Goal: Information Seeking & Learning: Learn about a topic

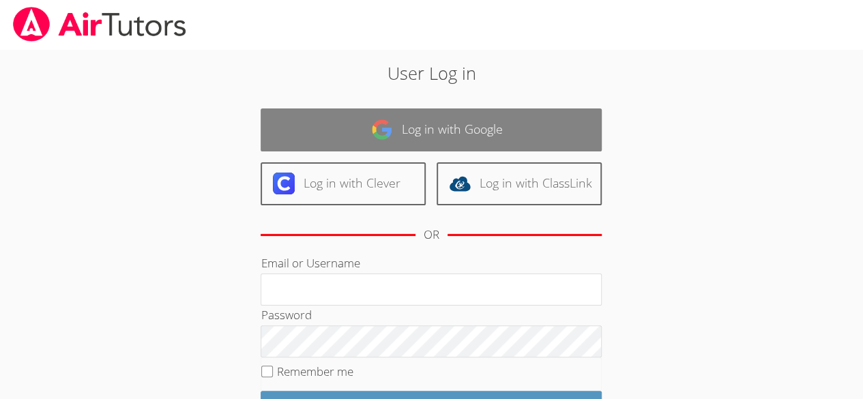
click at [476, 122] on link "Log in with Google" at bounding box center [431, 129] width 341 height 43
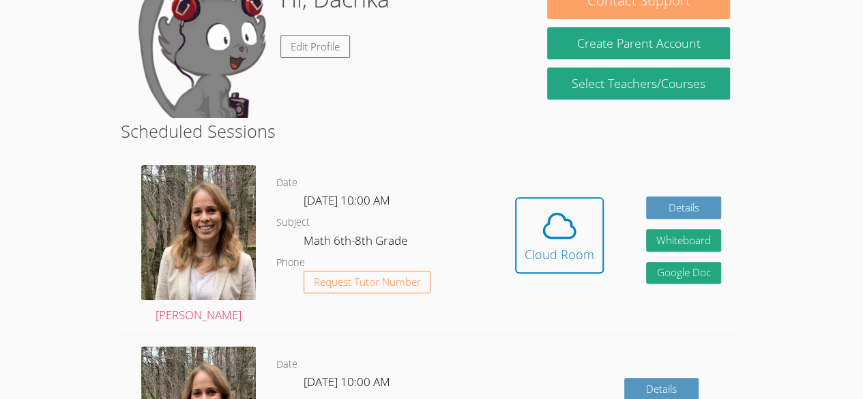
scroll to position [147, 0]
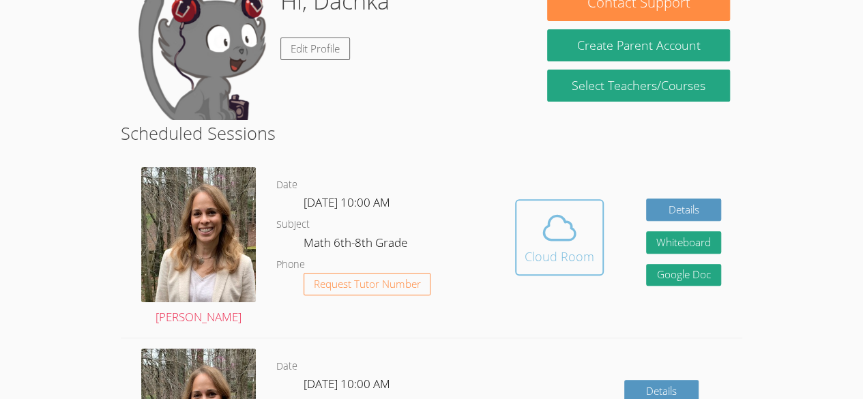
click at [549, 240] on icon at bounding box center [559, 228] width 38 height 38
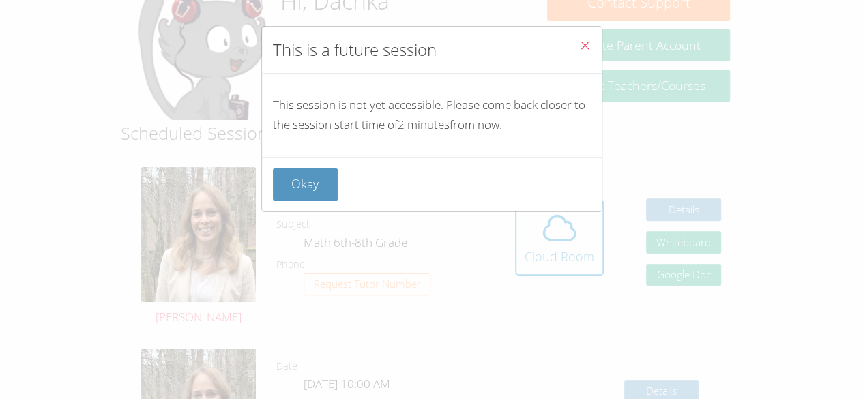
click at [579, 44] on icon "Close" at bounding box center [585, 46] width 12 height 12
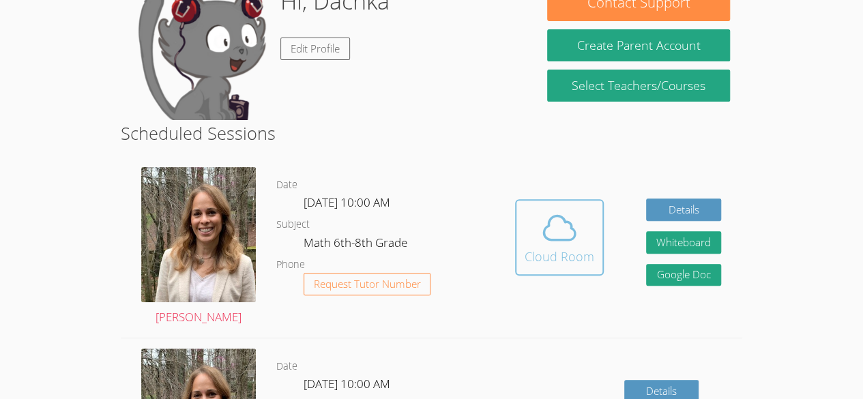
click at [561, 243] on icon at bounding box center [559, 228] width 38 height 38
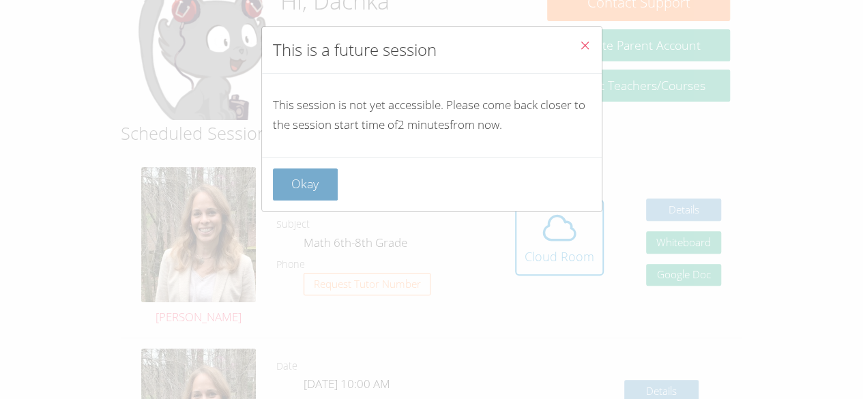
click at [327, 183] on button "Okay" at bounding box center [305, 184] width 65 height 32
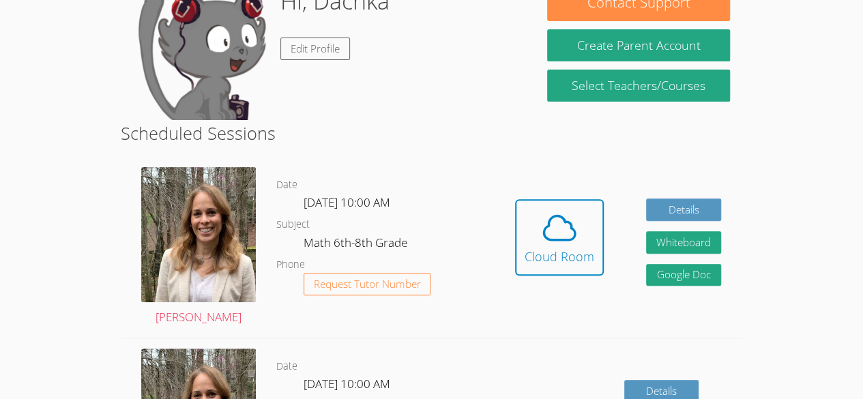
click at [397, 245] on dd "Math 6th-8th Grade" at bounding box center [357, 244] width 106 height 23
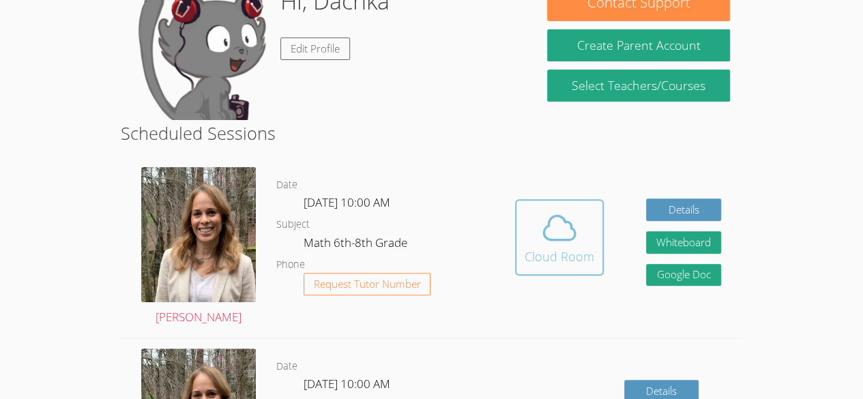
click at [540, 237] on icon at bounding box center [559, 228] width 38 height 38
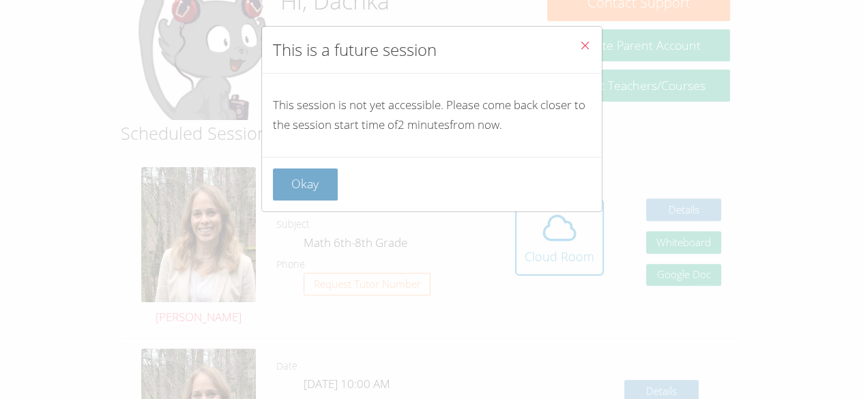
click at [293, 179] on button "Okay" at bounding box center [305, 184] width 65 height 32
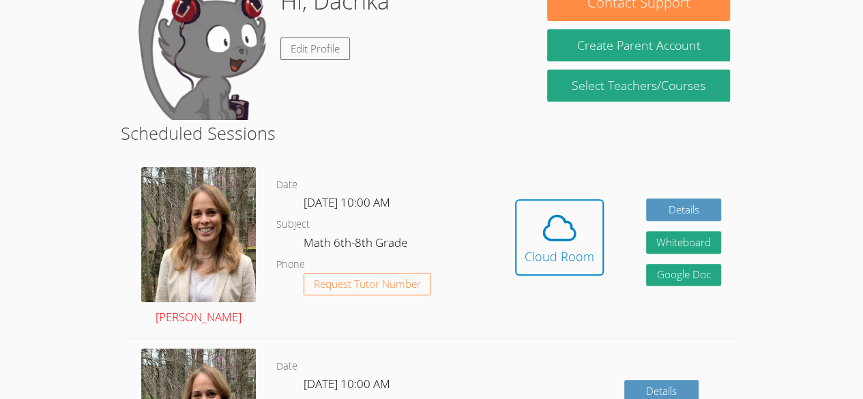
click at [218, 273] on img at bounding box center [198, 234] width 115 height 134
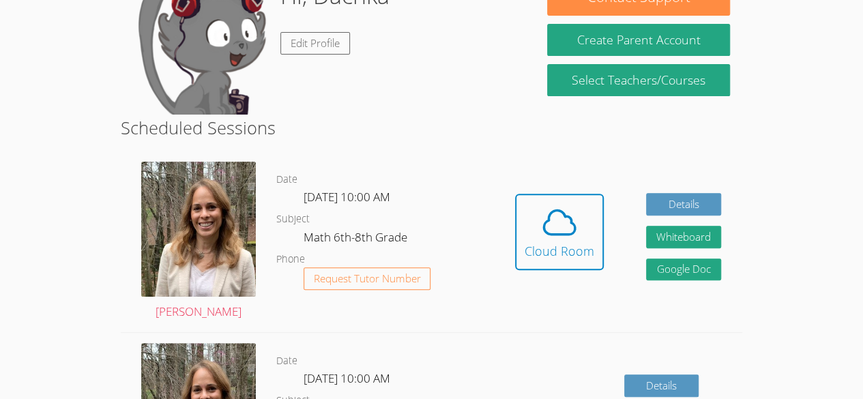
scroll to position [151, 0]
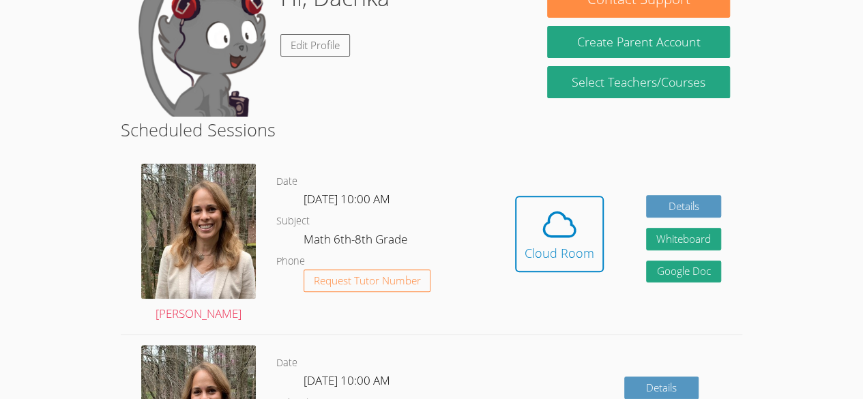
click at [820, 89] on body "Home Programs Sessions Tutors Messages Billing Logout Dachka You are already si…" at bounding box center [431, 48] width 863 height 399
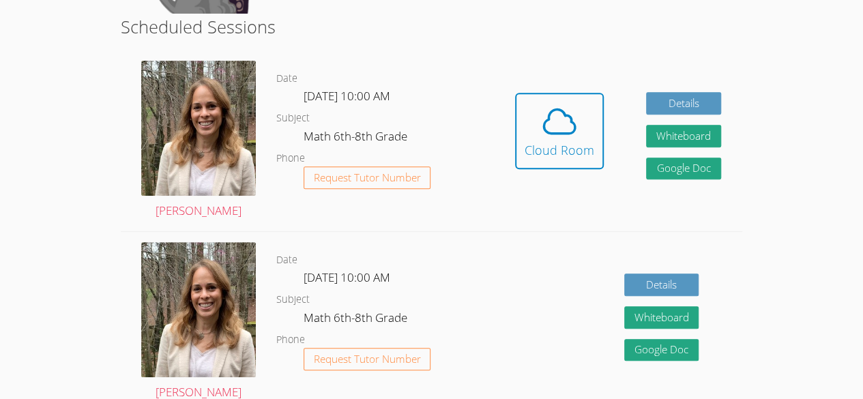
scroll to position [254, 0]
click at [571, 142] on div "Cloud Room" at bounding box center [560, 150] width 70 height 19
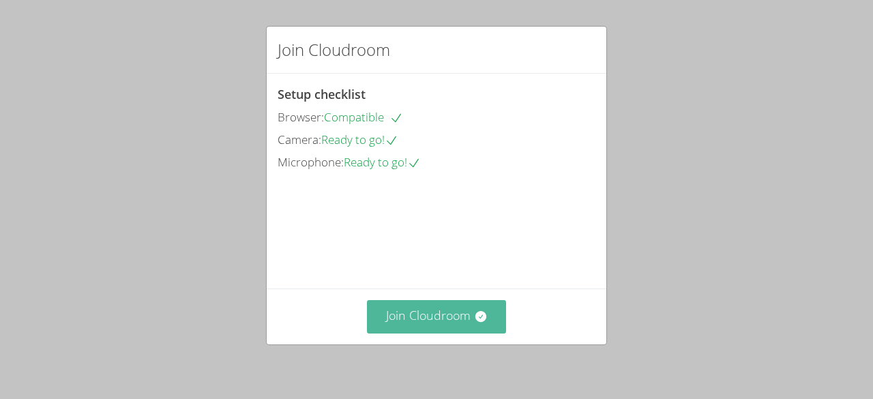
click at [442, 308] on button "Join Cloudroom" at bounding box center [437, 316] width 140 height 33
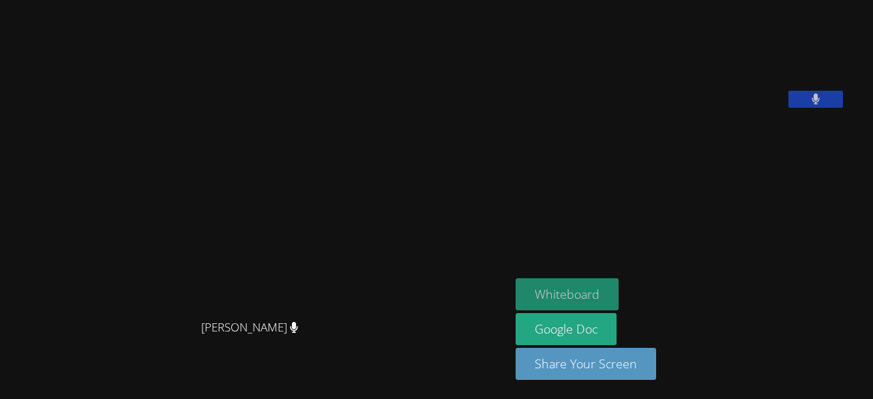
click at [613, 298] on button "Whiteboard" at bounding box center [567, 294] width 103 height 32
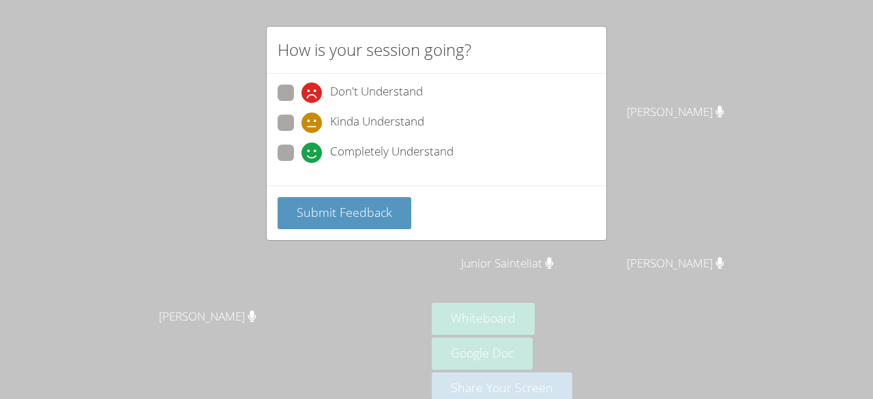
click at [387, 97] on span "Don't Understand" at bounding box center [376, 93] width 93 height 20
click at [313, 96] on input "Don't Understand" at bounding box center [308, 91] width 12 height 12
radio input "true"
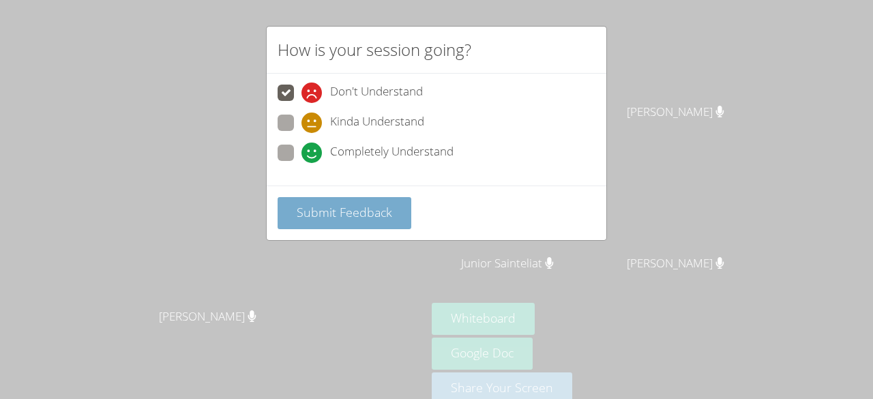
click at [336, 204] on span "Submit Feedback" at bounding box center [345, 212] width 96 height 16
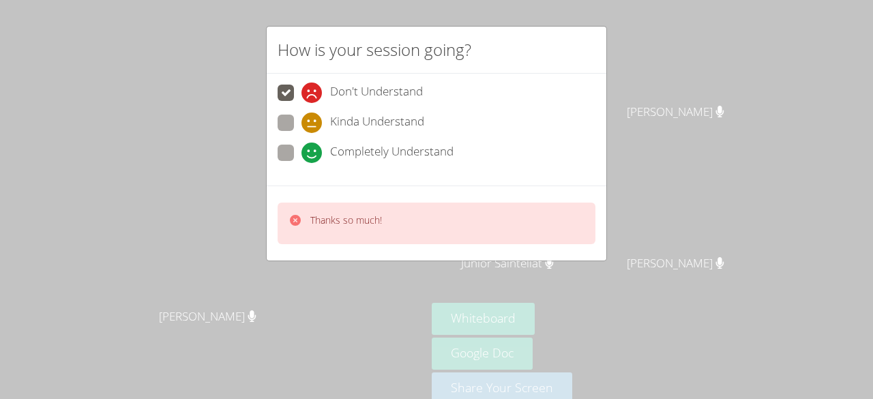
click at [289, 209] on div "Thanks so much!" at bounding box center [437, 224] width 318 height 42
click at [344, 121] on span "Kinda Understand" at bounding box center [377, 123] width 94 height 20
click at [313, 121] on input "Kinda Understand" at bounding box center [308, 121] width 12 height 12
radio input "true"
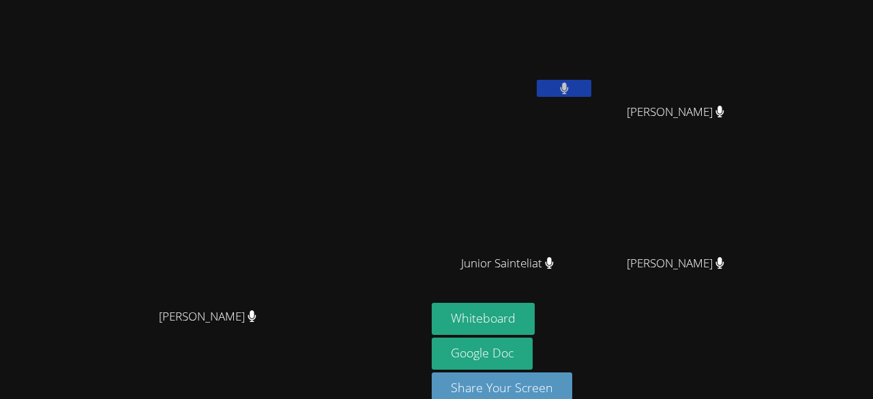
click at [594, 76] on video at bounding box center [513, 50] width 162 height 91
click at [591, 89] on button at bounding box center [564, 88] width 55 height 17
click at [591, 88] on button at bounding box center [564, 88] width 55 height 17
click at [316, 229] on video at bounding box center [213, 185] width 205 height 234
